Goal: Task Accomplishment & Management: Complete application form

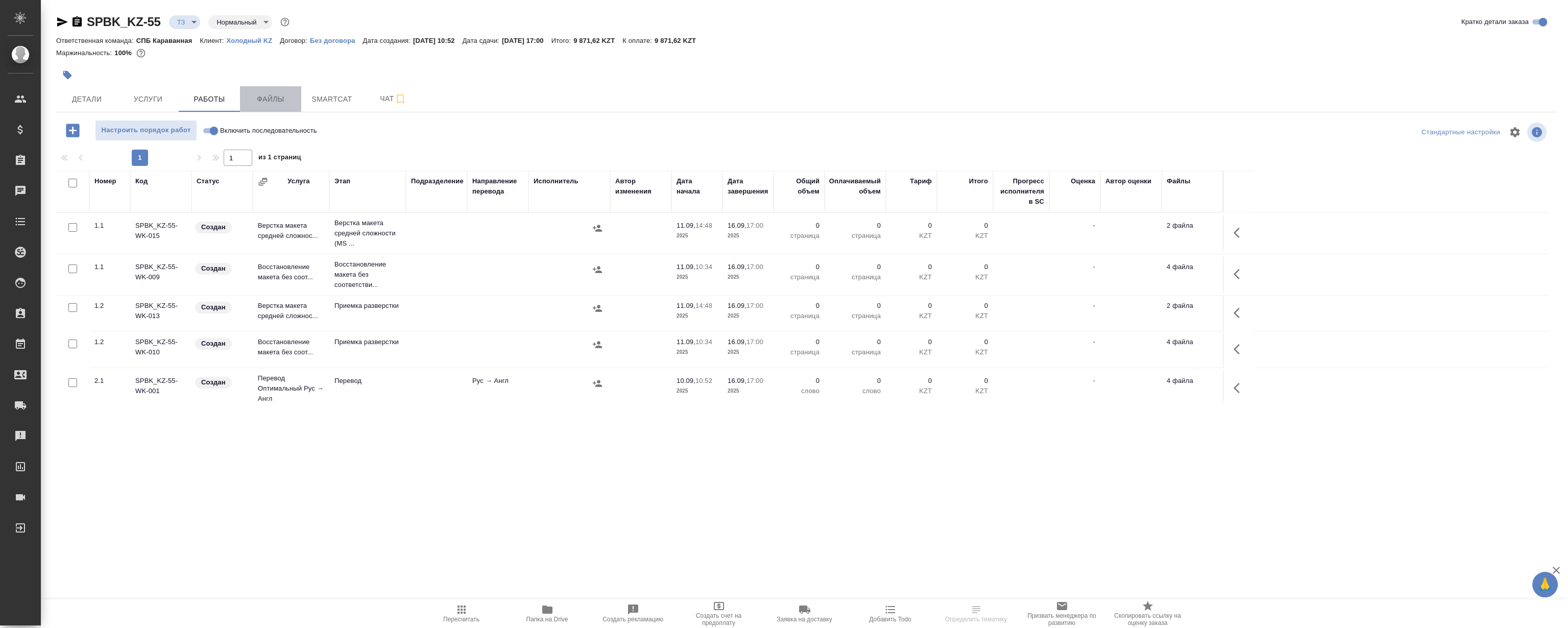
click at [293, 104] on span "Файлы" at bounding box center [270, 99] width 49 height 13
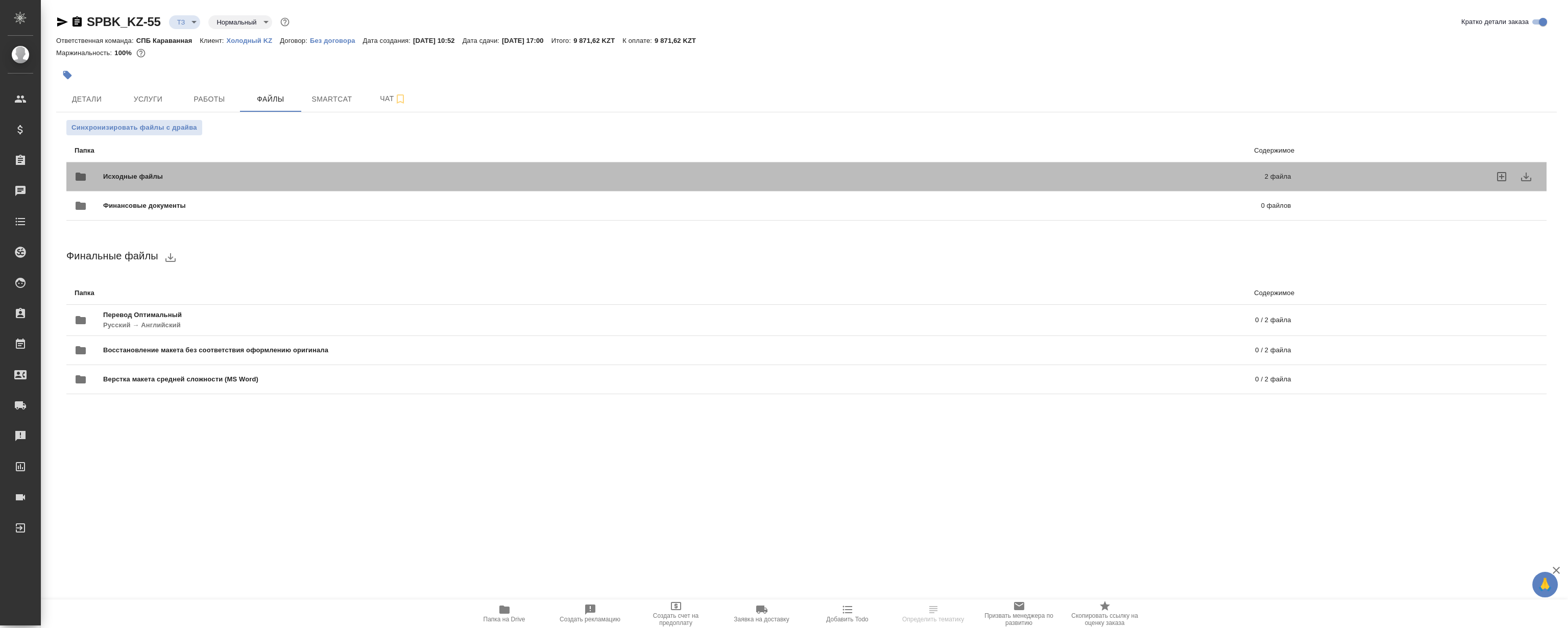
click at [469, 169] on div "Исходные файлы 2 файла" at bounding box center [682, 176] width 1216 height 24
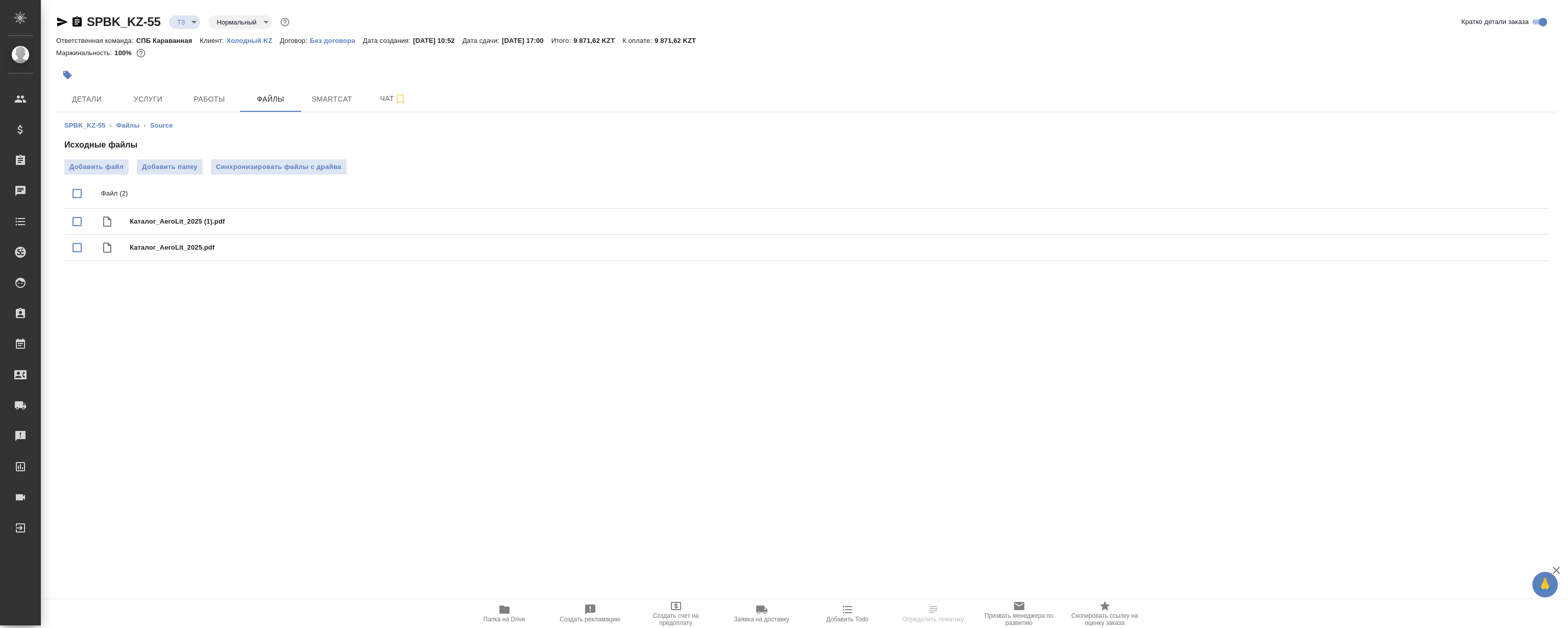
click at [72, 189] on input "checkbox" at bounding box center [77, 194] width 22 height 22
checkbox input "true"
click at [1502, 190] on icon "download" at bounding box center [1503, 194] width 13 height 13
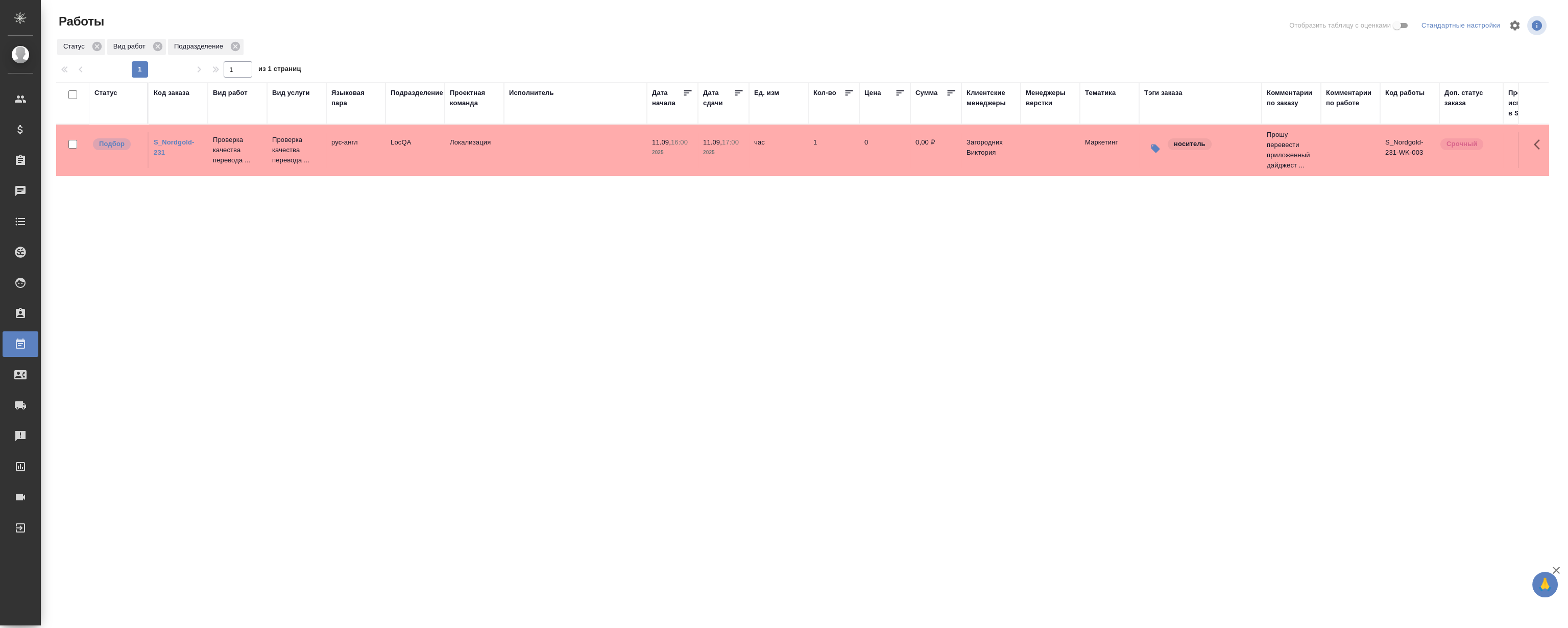
click at [144, 141] on td "Подбор" at bounding box center [119, 150] width 59 height 35
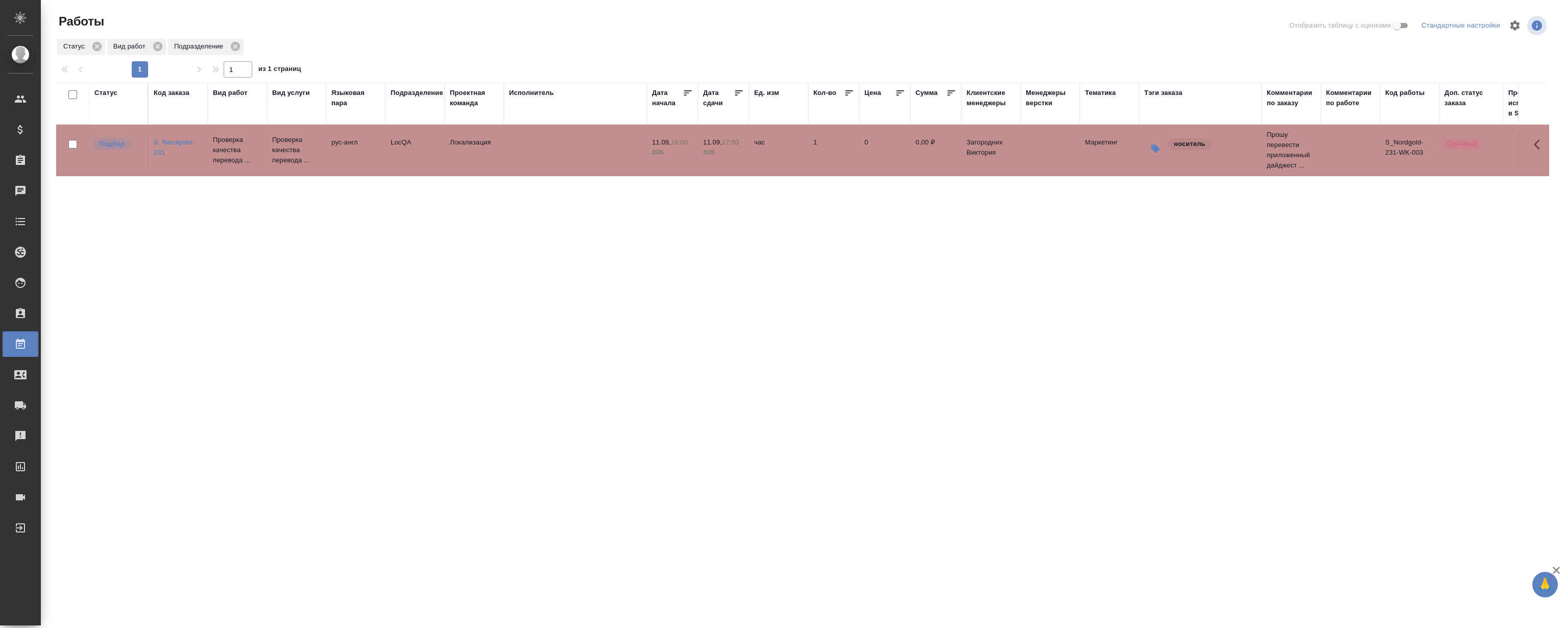
click at [164, 143] on link "S_Nordgold-231" at bounding box center [174, 147] width 41 height 18
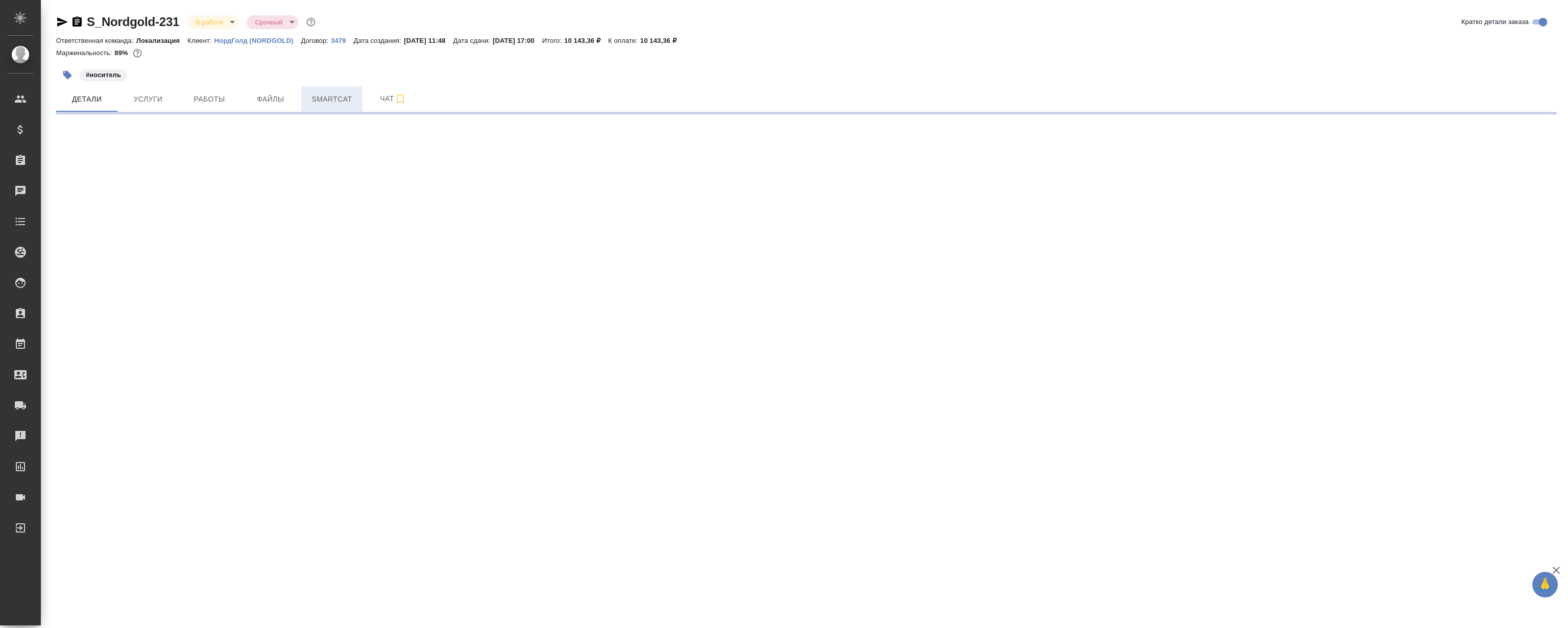
select select "RU"
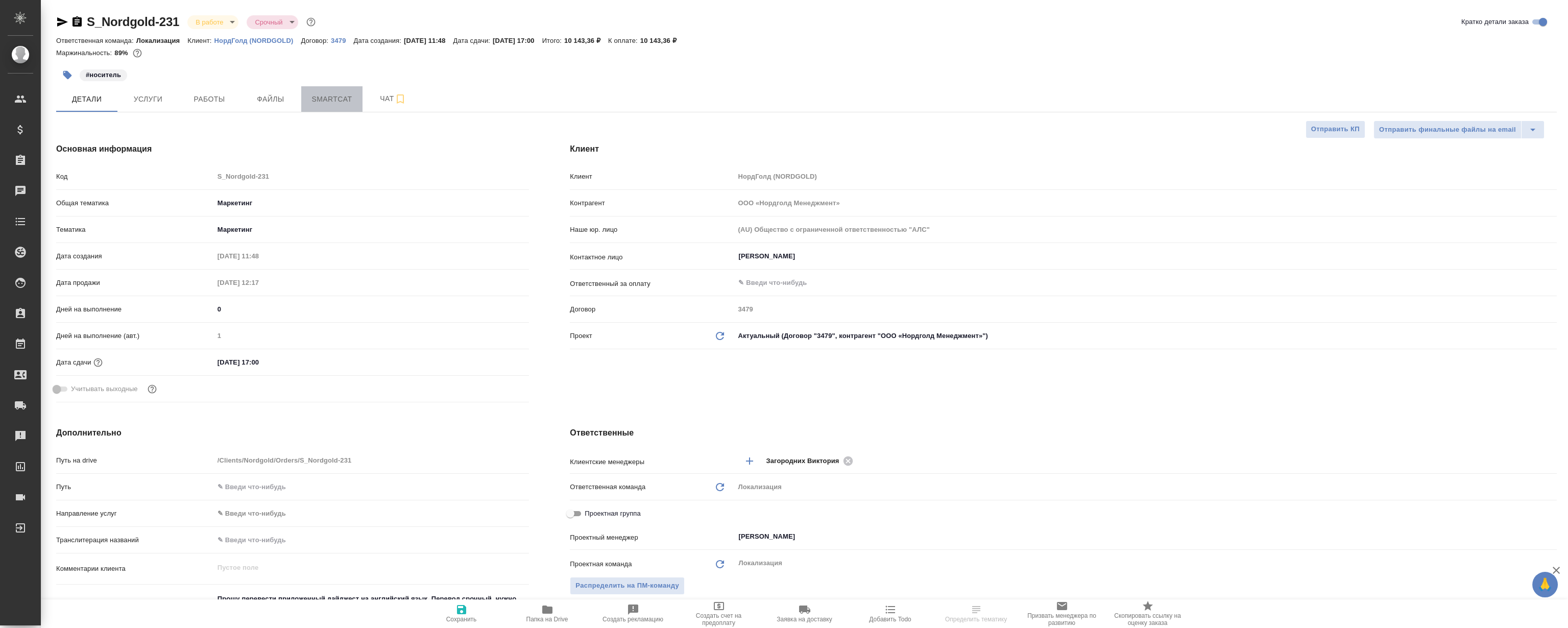
type textarea "x"
type input "Третьякова Ольга"
type input "Сеитов Павел"
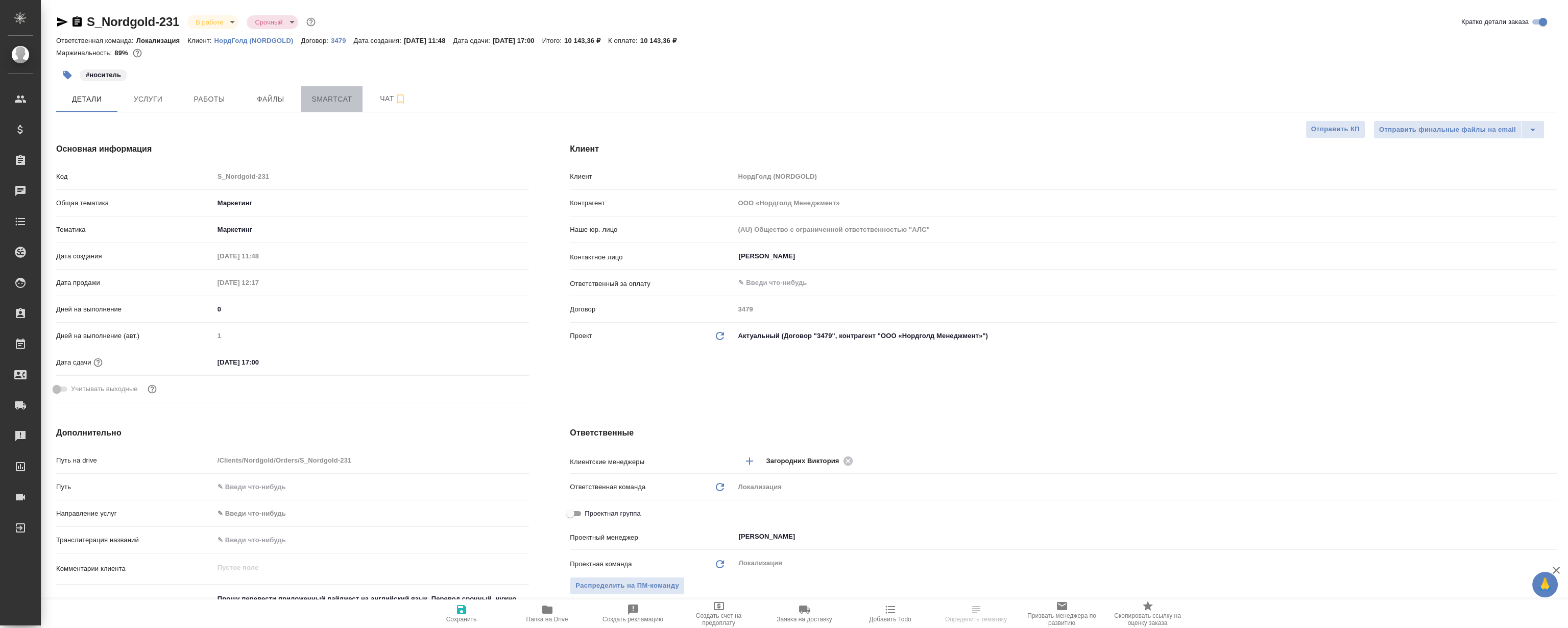
click at [334, 98] on span "Smartcat" at bounding box center [332, 99] width 49 height 13
type textarea "x"
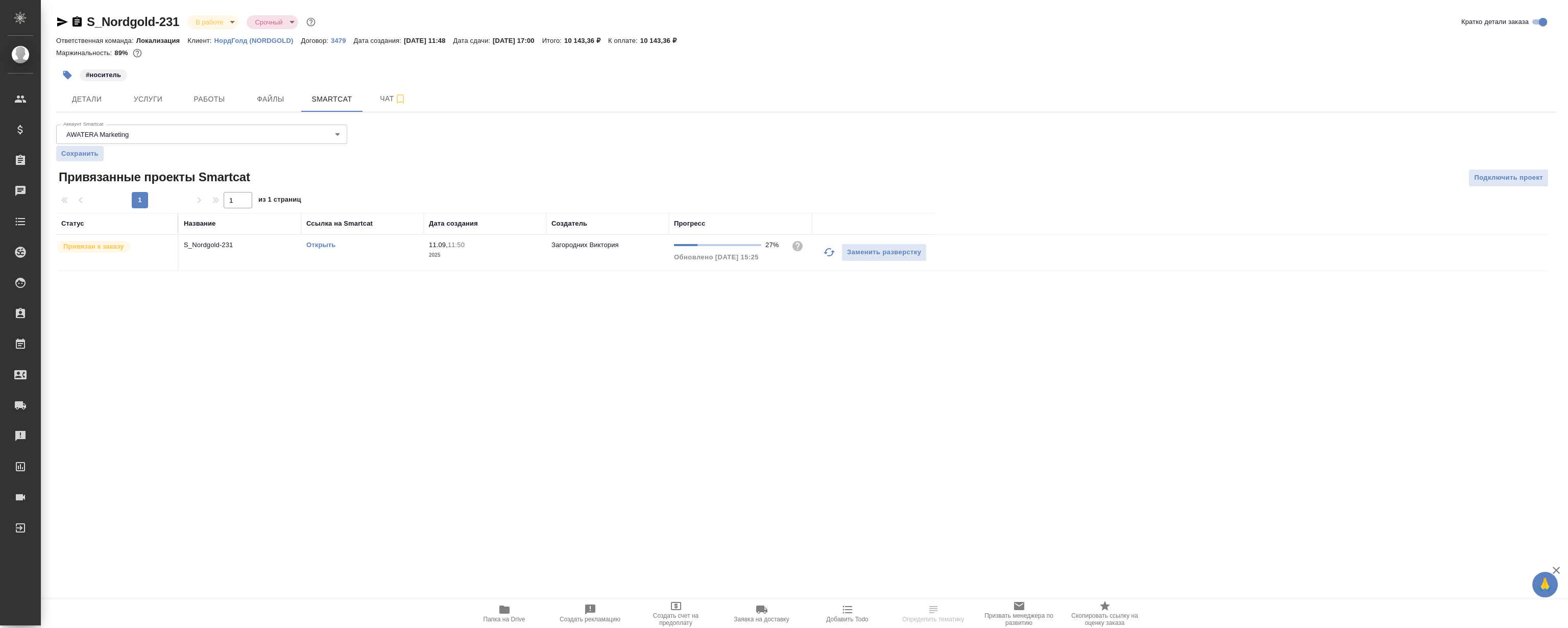
click at [312, 244] on link "Открыть" at bounding box center [321, 245] width 29 height 8
